Goal: Navigation & Orientation: Find specific page/section

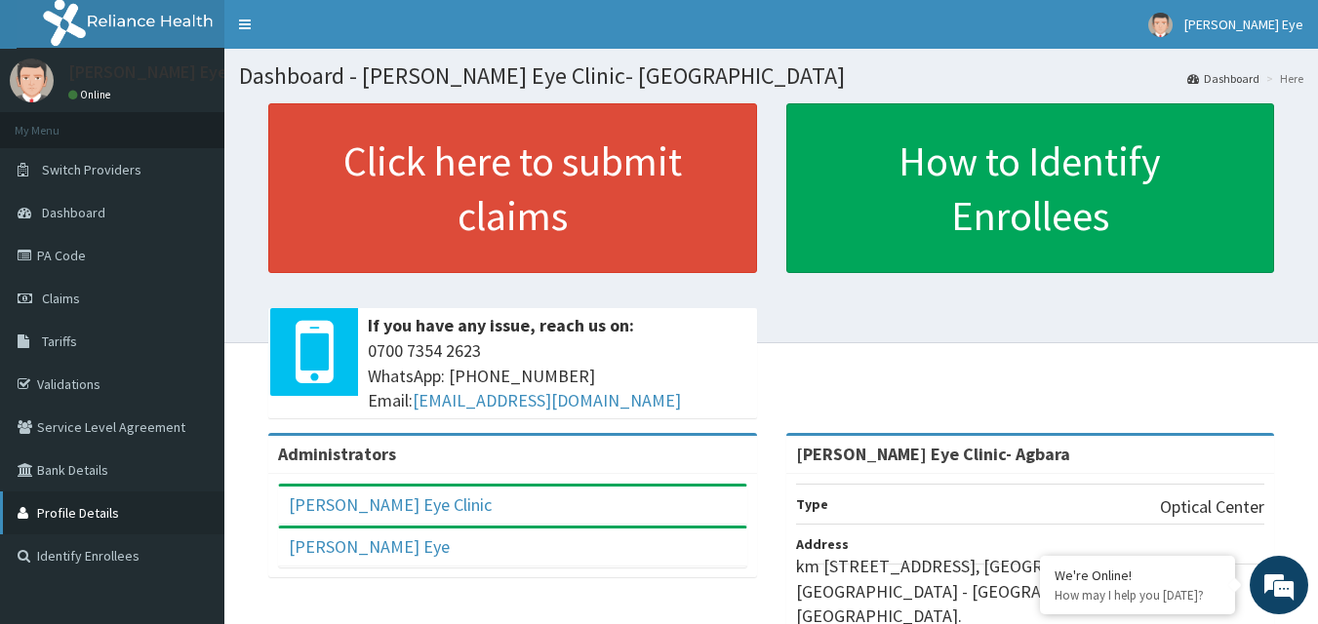
click at [101, 509] on link "Profile Details" at bounding box center [112, 513] width 224 height 43
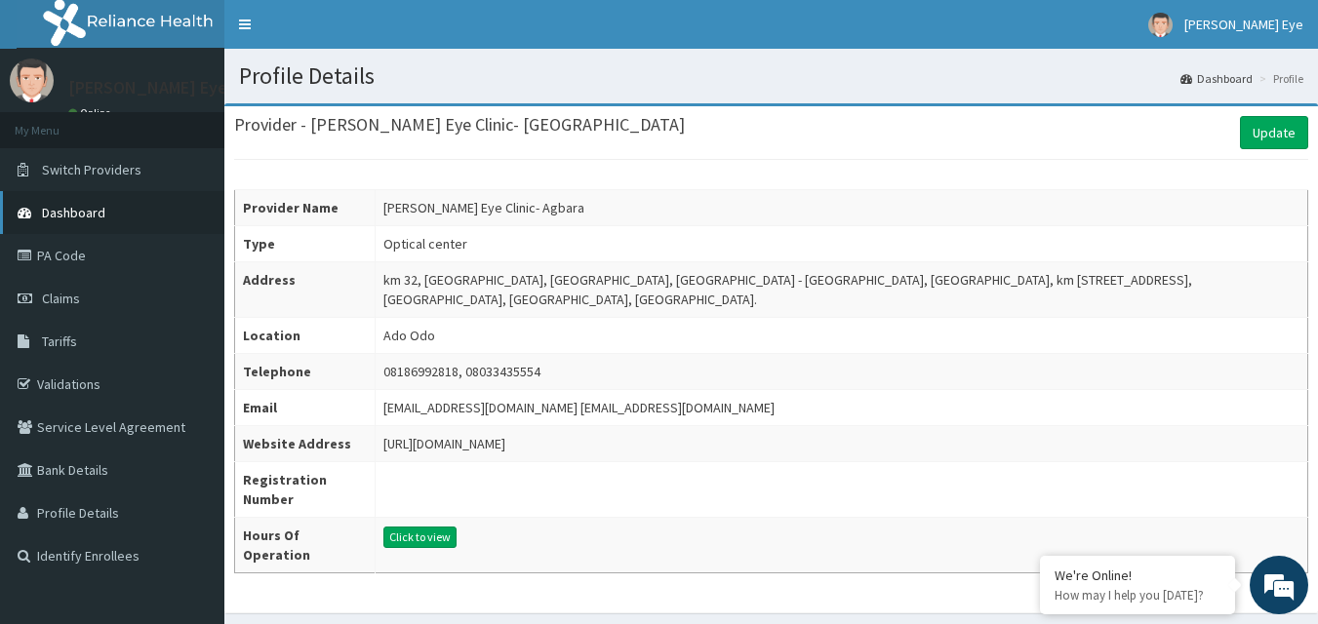
click at [152, 222] on link "Dashboard" at bounding box center [112, 212] width 224 height 43
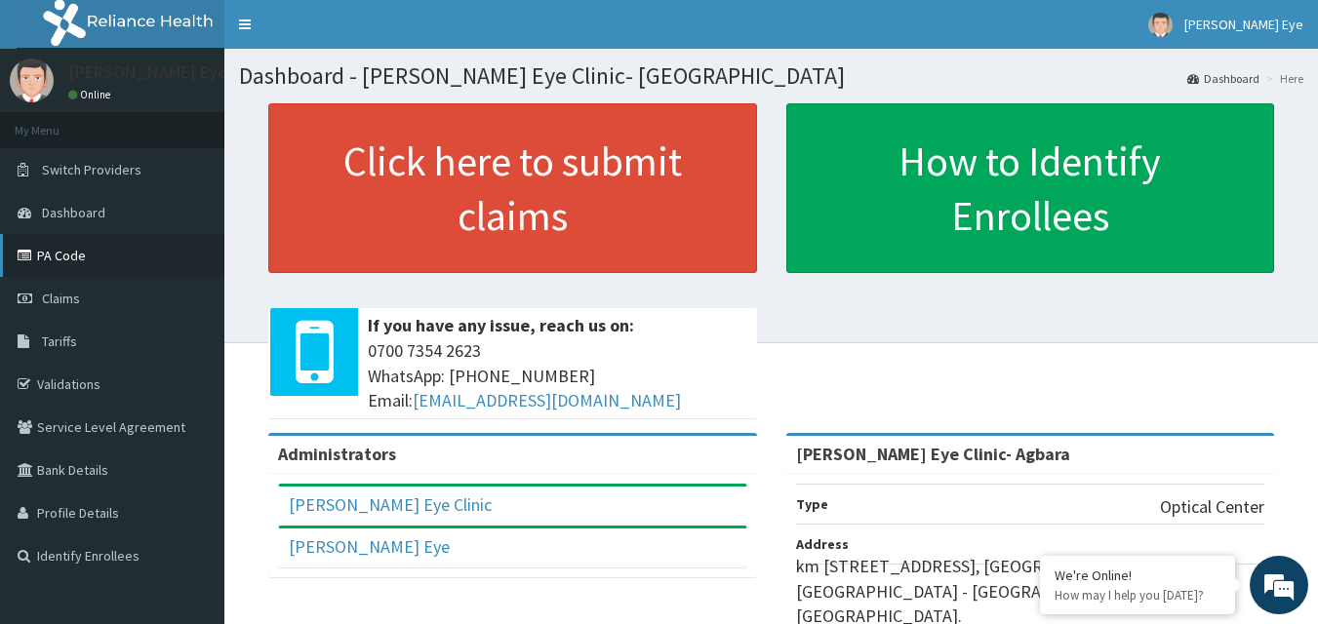
click at [91, 260] on link "PA Code" at bounding box center [112, 255] width 224 height 43
